Goal: Navigation & Orientation: Find specific page/section

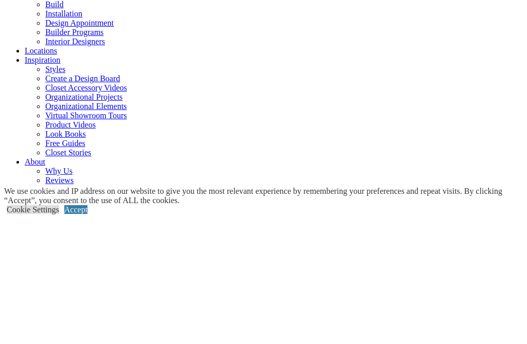
type input "*****"
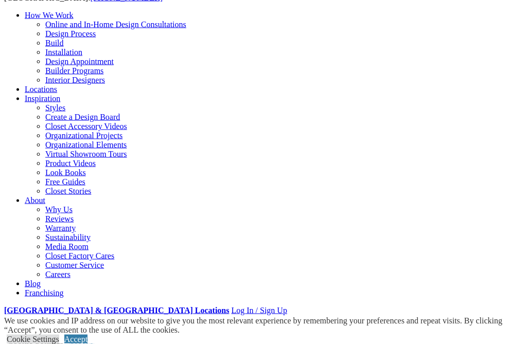
scroll to position [103, 0]
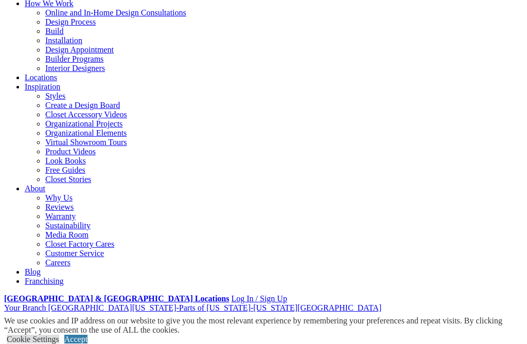
click at [137, 7] on div "How We Work Online and In-Home Design Consultations Design Process Build Instal…" at bounding box center [263, 142] width 519 height 287
click at [285, 39] on div "[GEOGRAPHIC_DATA] & [GEOGRAPHIC_DATA] Locations [GEOGRAPHIC_DATA]: [PHONE_NUMBE…" at bounding box center [263, 128] width 519 height 368
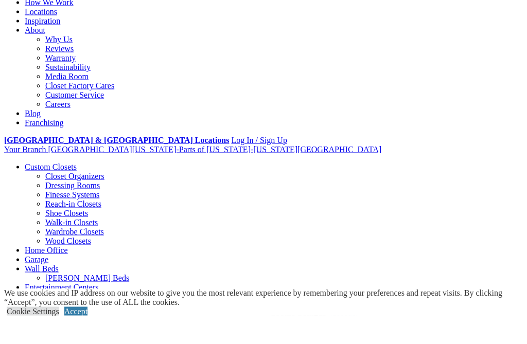
scroll to position [105, 0]
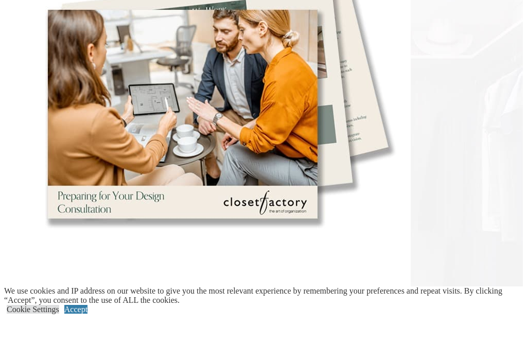
scroll to position [1941, 0]
